Goal: Find specific page/section: Find specific page/section

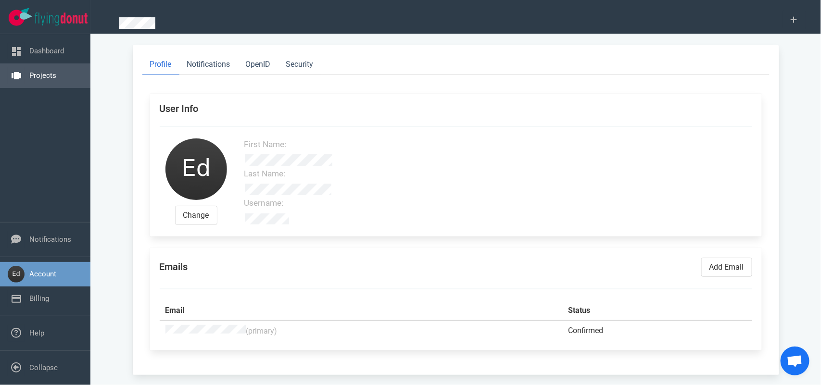
click at [56, 73] on link "Projects" at bounding box center [42, 75] width 27 height 9
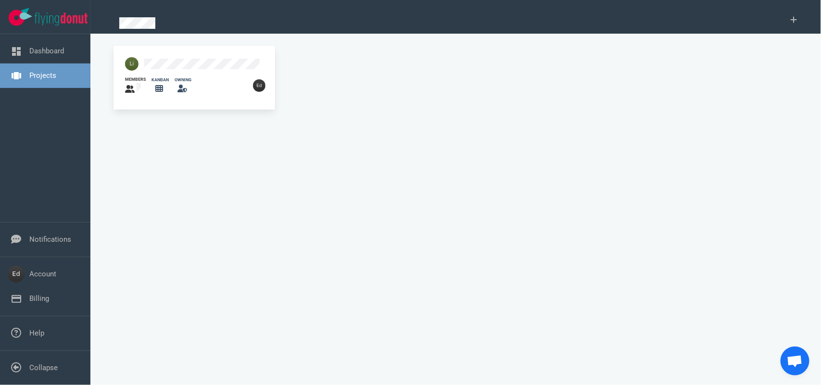
click at [181, 58] on div at bounding box center [175, 63] width 112 height 25
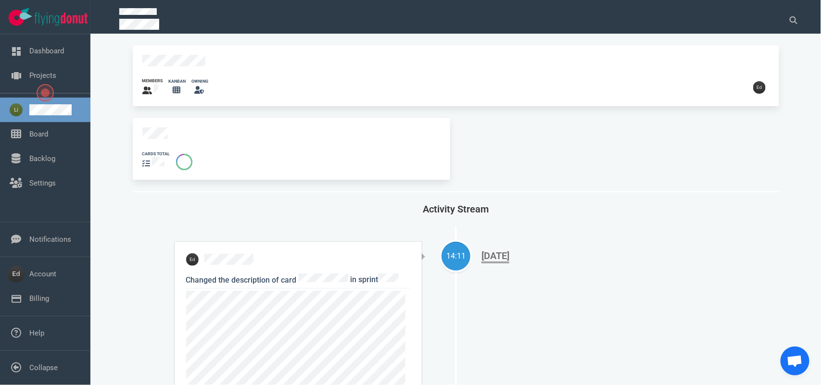
click at [168, 127] on span at bounding box center [291, 133] width 298 height 13
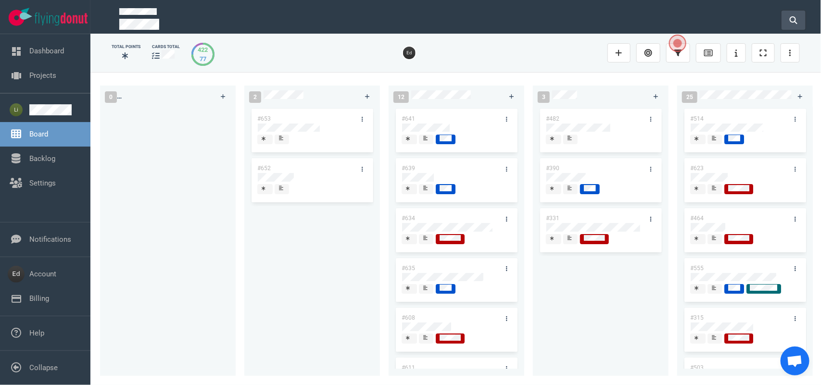
click at [800, 12] on button at bounding box center [793, 20] width 24 height 19
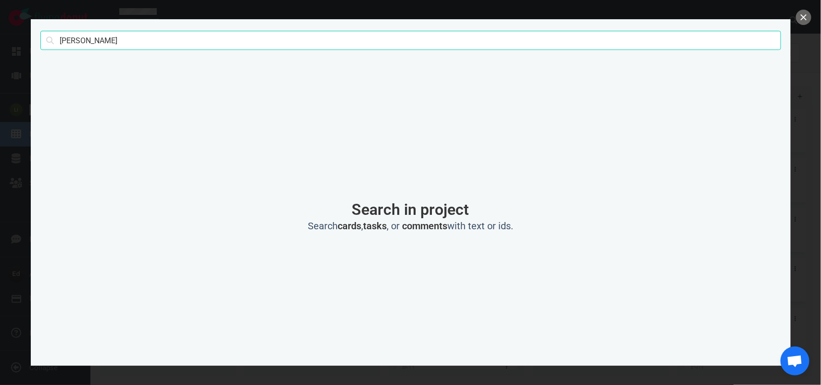
type input "[PERSON_NAME]"
click button "Search" at bounding box center [0, 0] width 0 height 0
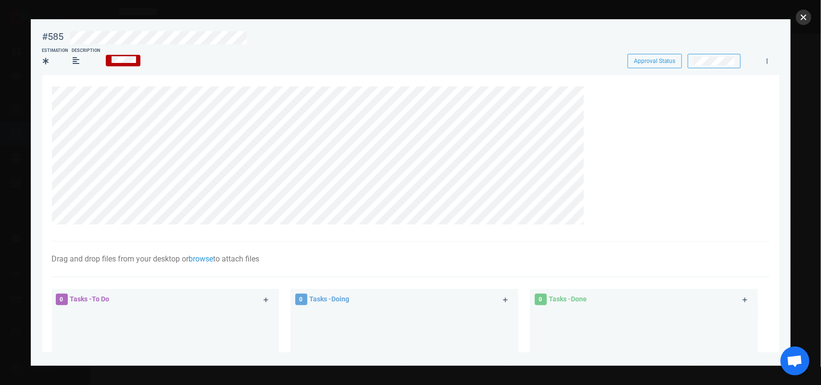
click at [802, 15] on button "close" at bounding box center [803, 17] width 15 height 15
